Goal: Transaction & Acquisition: Book appointment/travel/reservation

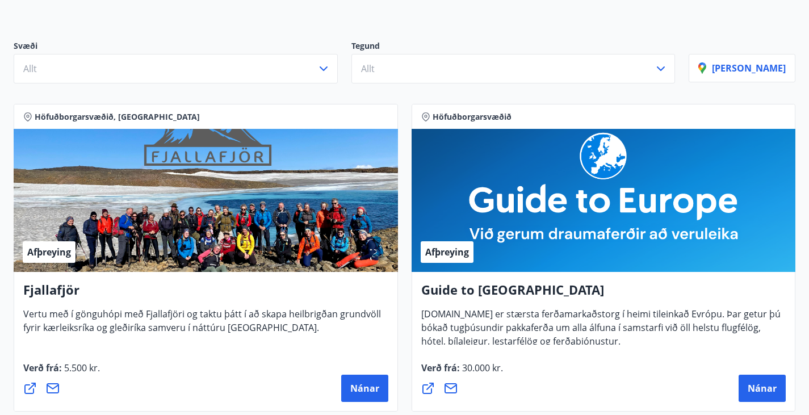
scroll to position [114, 0]
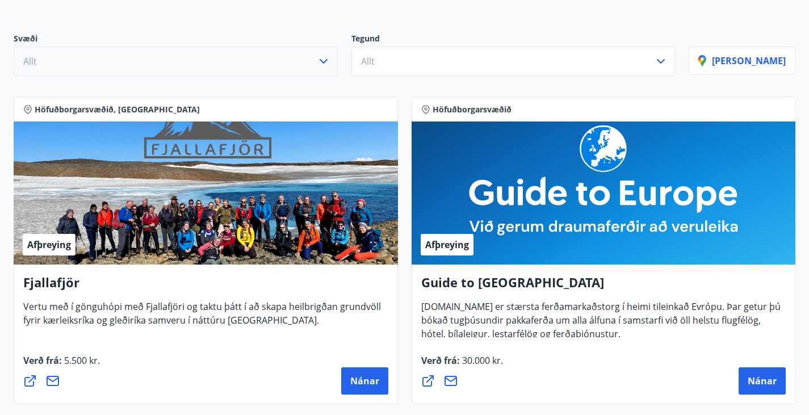
click at [119, 70] on button "Allt" at bounding box center [176, 62] width 324 height 30
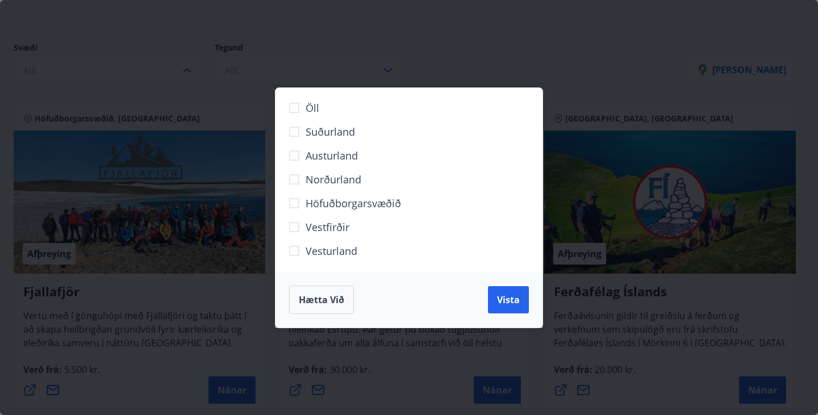
click at [562, 81] on div "Öll Suðurland Austurland Norðurland Höfuðborgarsvæðið Vestfirðir Vesturland Hæt…" at bounding box center [409, 207] width 818 height 415
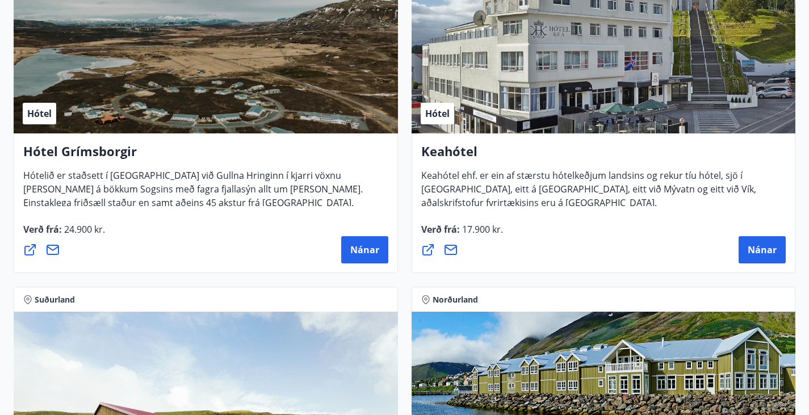
scroll to position [824, 0]
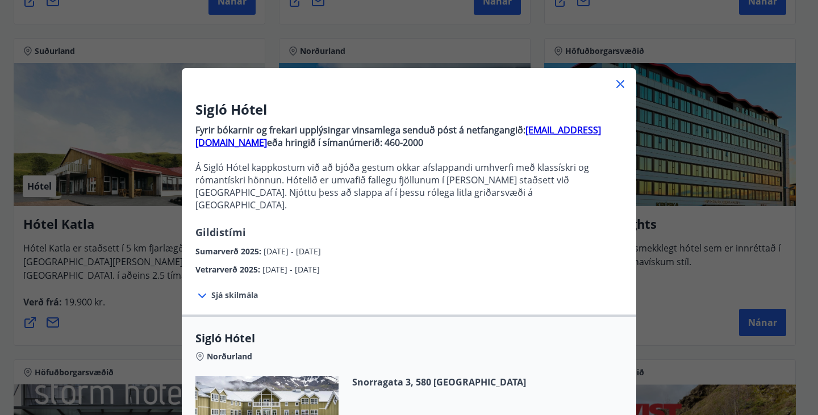
click at [654, 284] on div "Sigló Hótel Fyrir bókarnir og frekari upplýsingar vinsamlega senduð póst á netf…" at bounding box center [409, 207] width 818 height 415
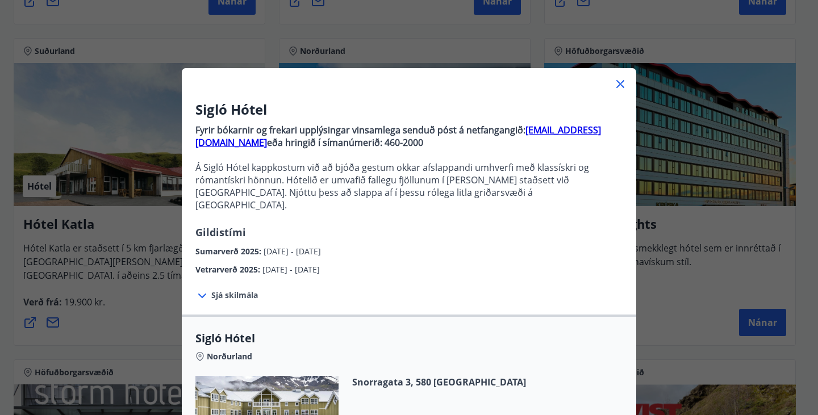
click at [685, 306] on div "Sigló Hótel Fyrir bókarnir og frekari upplýsingar vinsamlega senduð póst á netf…" at bounding box center [409, 207] width 818 height 415
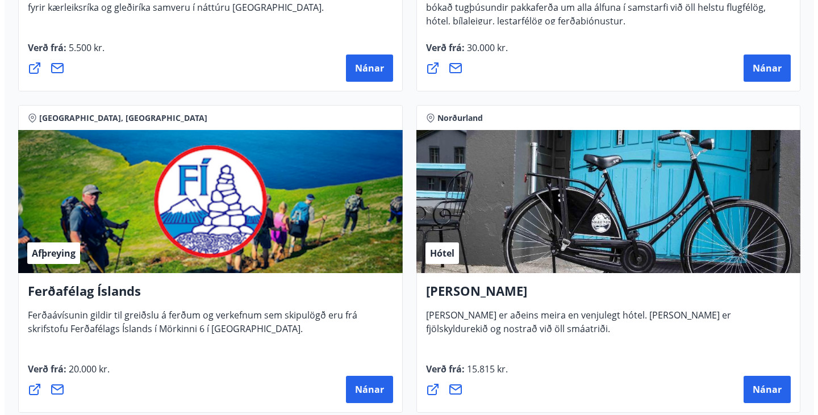
scroll to position [540, 0]
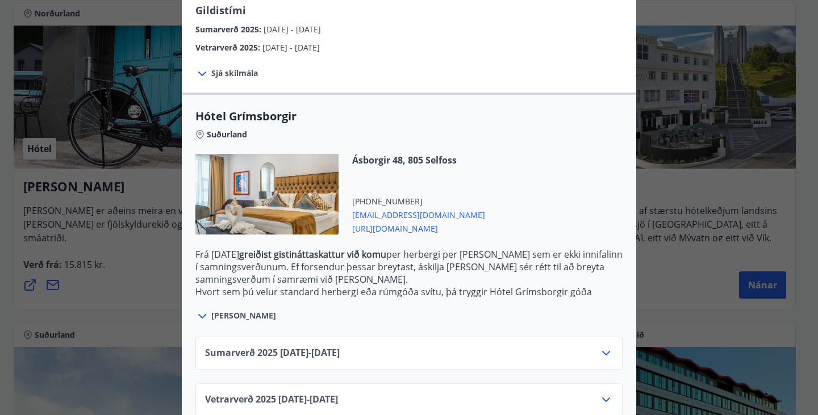
scroll to position [232, 0]
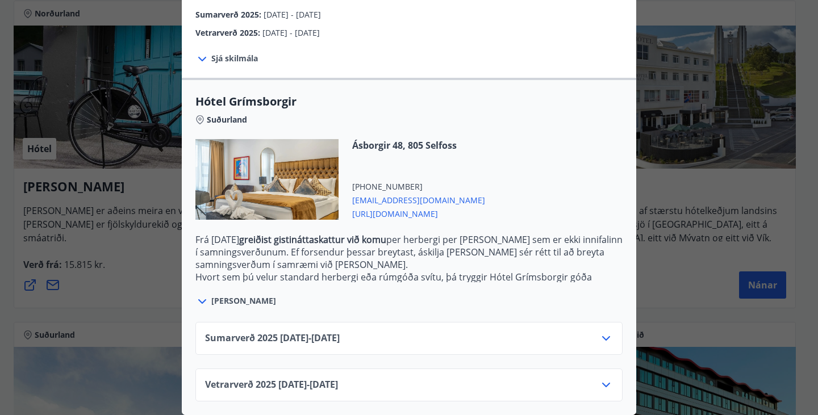
click at [514, 378] on div "Vetrarverð 2025 01.10.25 - 21.12.25" at bounding box center [409, 389] width 408 height 23
click at [600, 387] on div "Vetrarverð 2025 01.10.25 - 21.12.25" at bounding box center [409, 389] width 408 height 23
click at [601, 378] on icon at bounding box center [606, 385] width 14 height 14
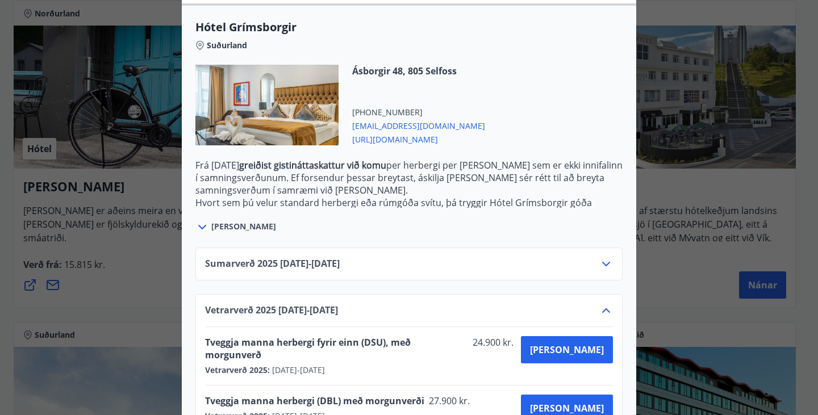
scroll to position [324, 0]
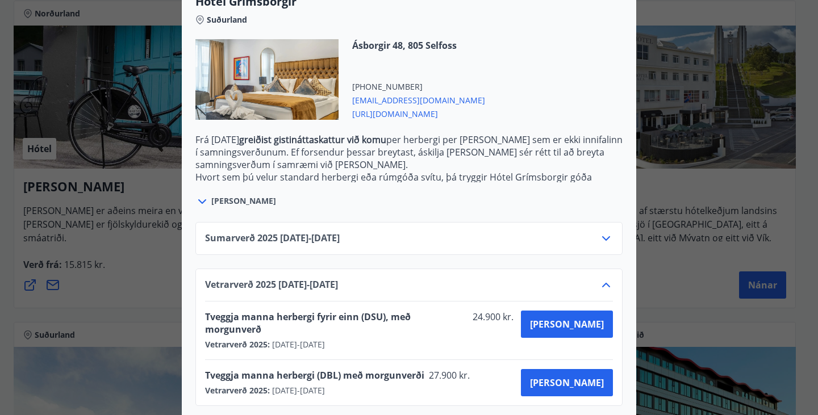
click at [602, 242] on icon at bounding box center [606, 239] width 14 height 14
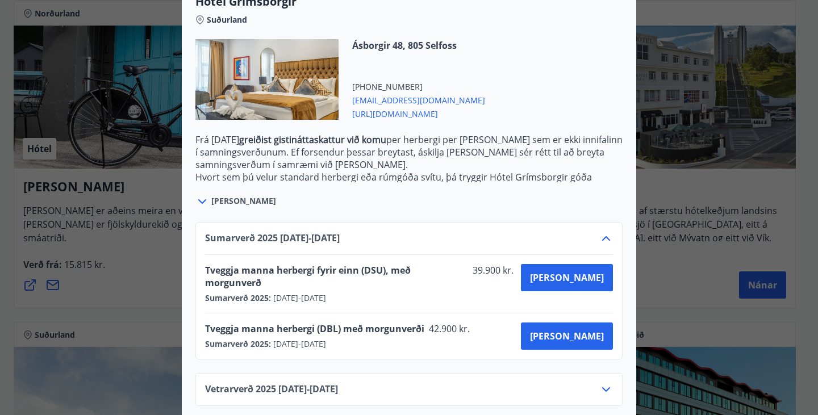
click at [602, 242] on icon at bounding box center [606, 239] width 14 height 14
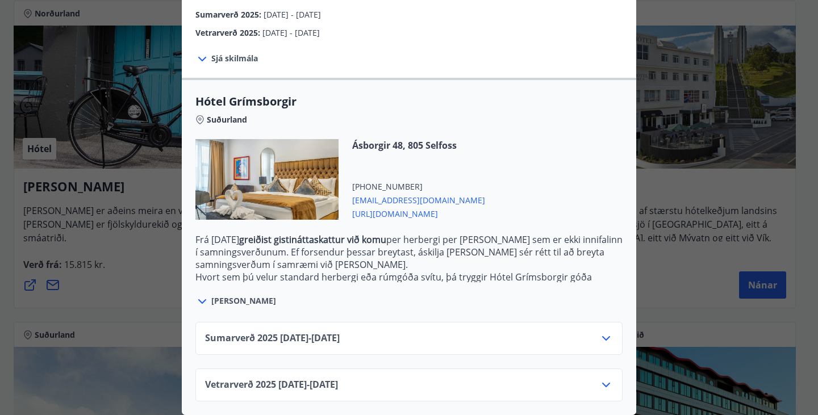
click at [684, 274] on div "Hótel Grímsborgir Aðeins er hægt að bóka stéttarfélagsverð með því að hafa samb…" at bounding box center [409, 207] width 818 height 415
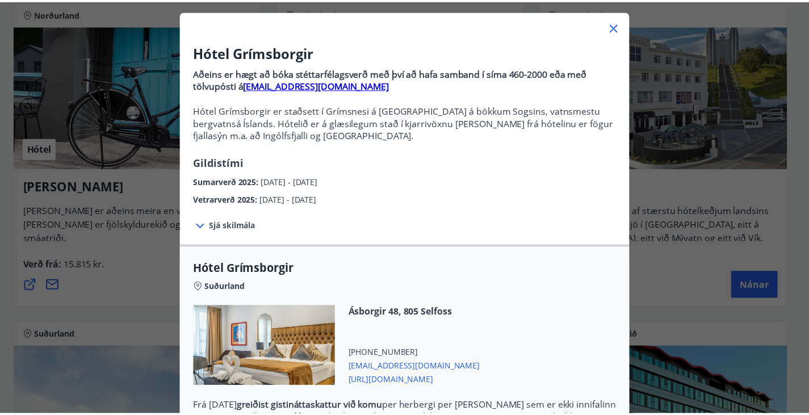
scroll to position [0, 0]
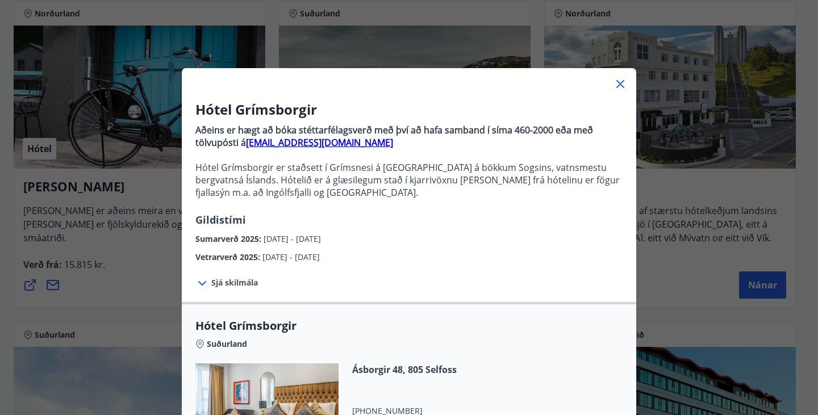
click at [618, 82] on icon at bounding box center [620, 84] width 8 height 8
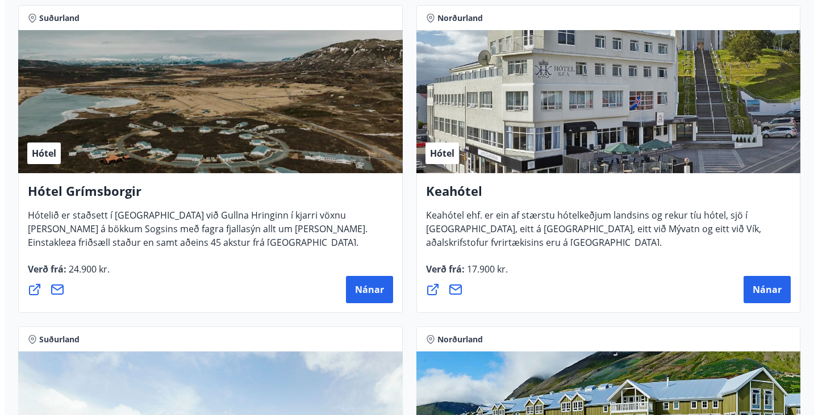
scroll to position [881, 0]
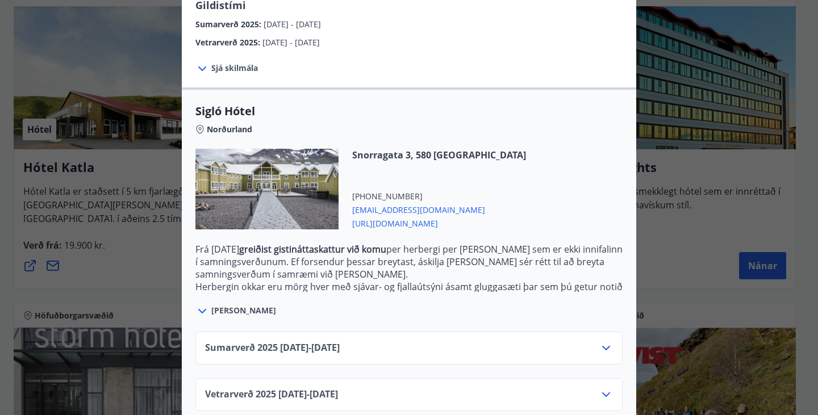
scroll to position [232, 0]
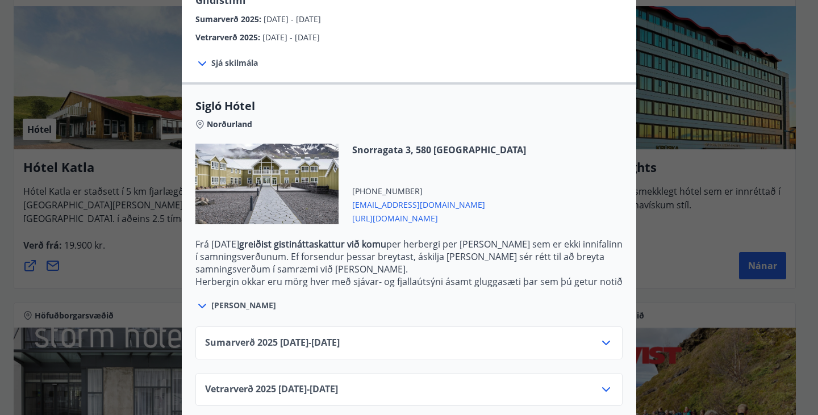
click at [373, 383] on div "Vetrarverð 2025 01.10.25 - 21.12.25" at bounding box center [409, 394] width 408 height 23
click at [599, 383] on icon at bounding box center [606, 390] width 14 height 14
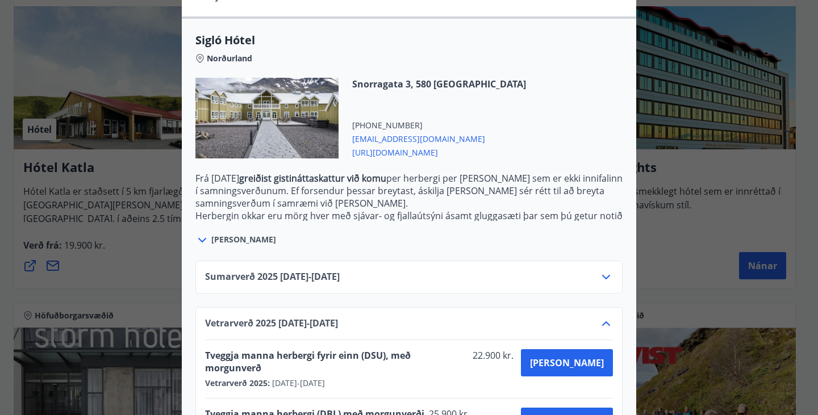
scroll to position [324, 0]
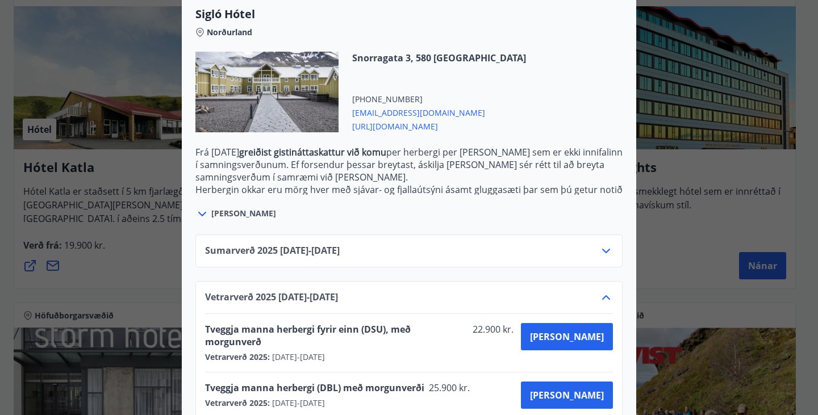
click at [606, 244] on icon at bounding box center [606, 251] width 14 height 14
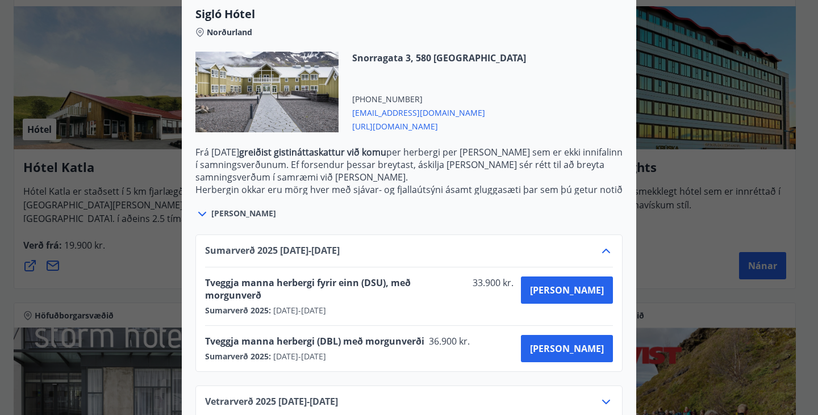
click at [606, 244] on icon at bounding box center [606, 251] width 14 height 14
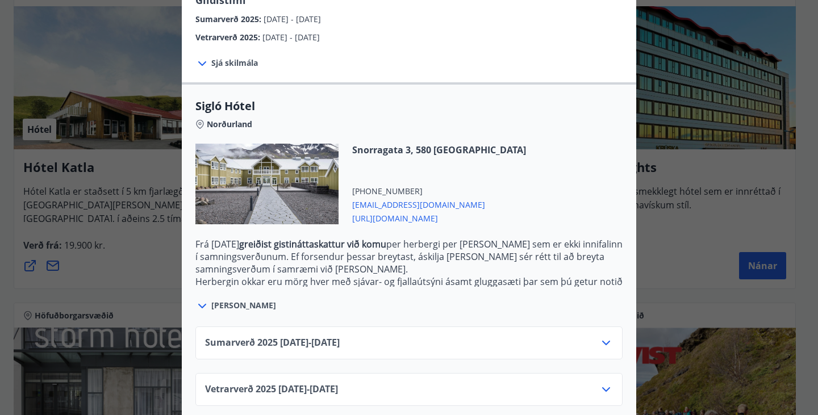
click at [604, 373] on div "Vetrarverð 2025 01.10.25 - 21.12.25" at bounding box center [408, 389] width 427 height 33
click at [603, 383] on icon at bounding box center [606, 390] width 14 height 14
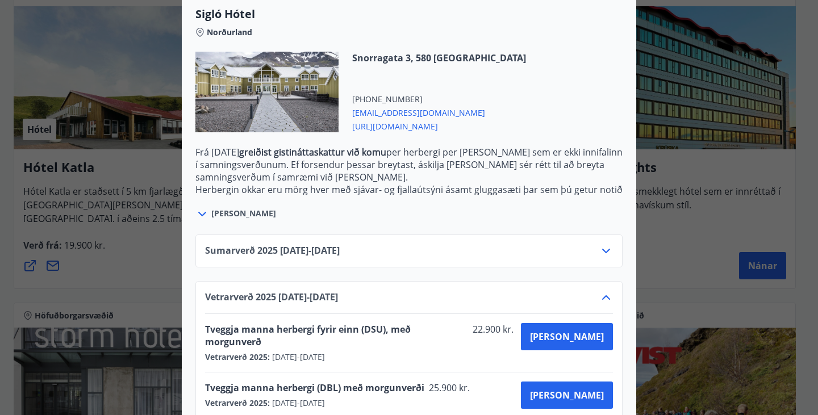
click at [731, 299] on div "Sigló Hótel Fyrir bókarnir og frekari upplýsingar vinsamlega senduð póst á netf…" at bounding box center [409, 207] width 818 height 415
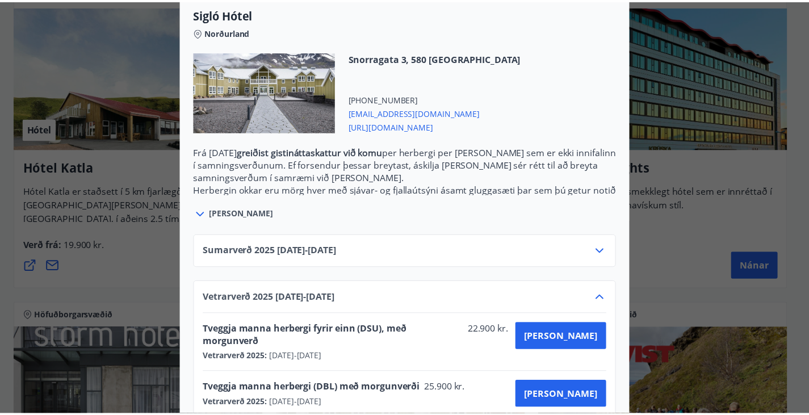
scroll to position [0, 0]
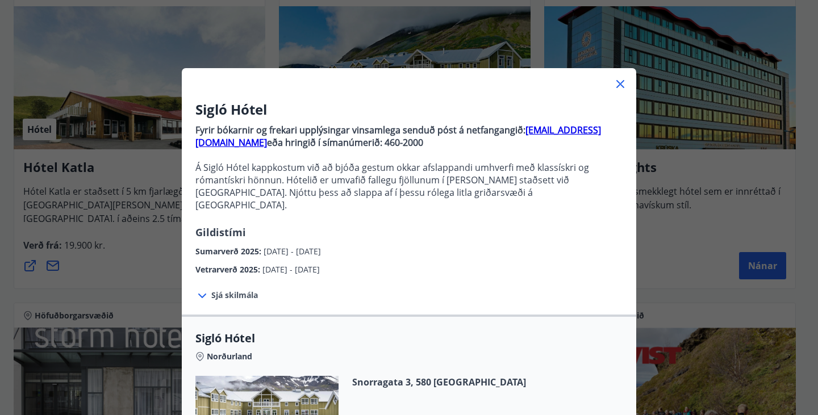
click at [621, 91] on div at bounding box center [409, 79] width 454 height 23
click at [617, 85] on icon at bounding box center [620, 84] width 8 height 8
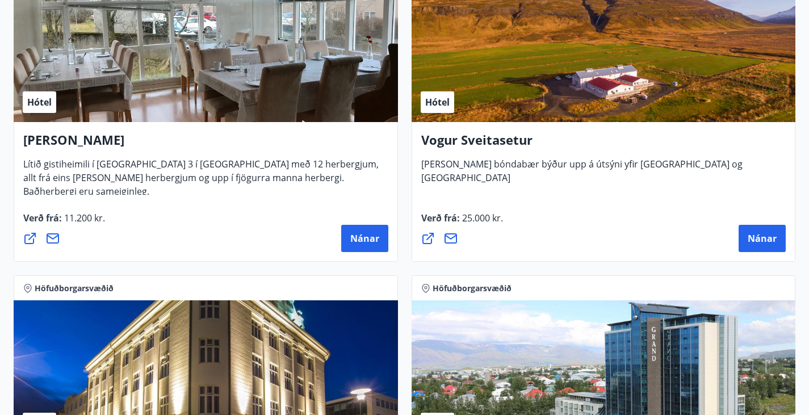
scroll to position [3152, 0]
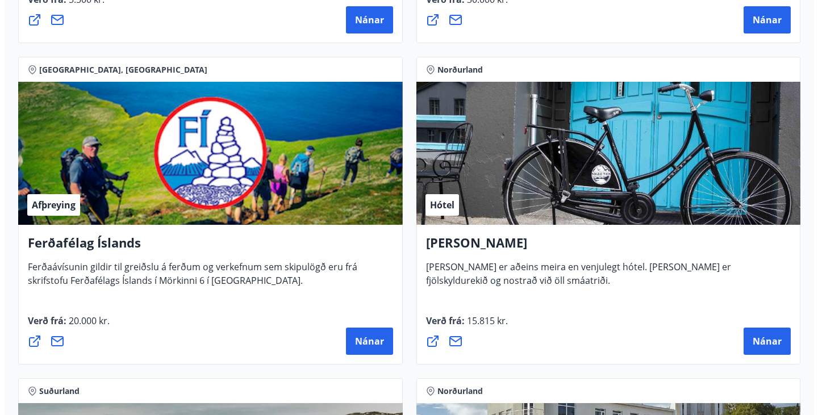
scroll to position [511, 0]
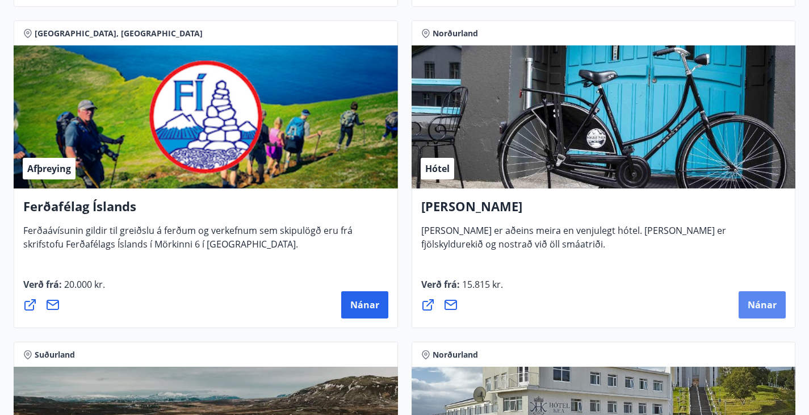
click at [739, 308] on button "Nánar" at bounding box center [762, 304] width 47 height 27
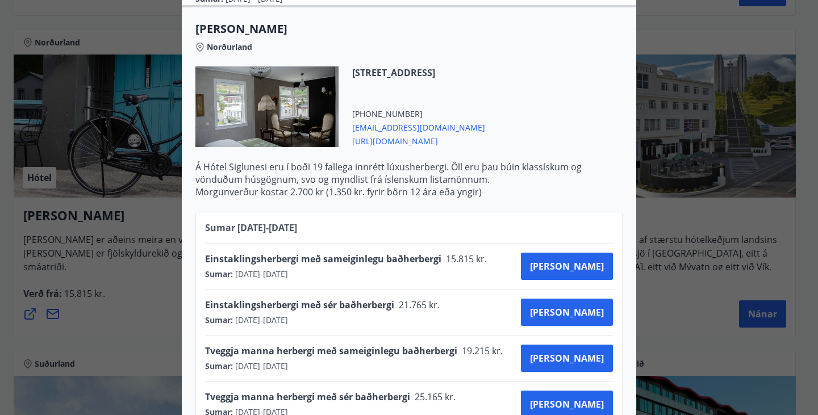
scroll to position [397, 0]
